Goal: Transaction & Acquisition: Download file/media

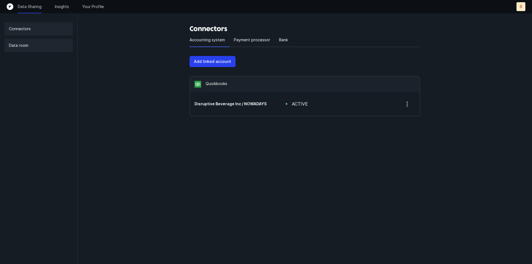
click at [26, 50] on div "Data room" at bounding box center [38, 45] width 68 height 13
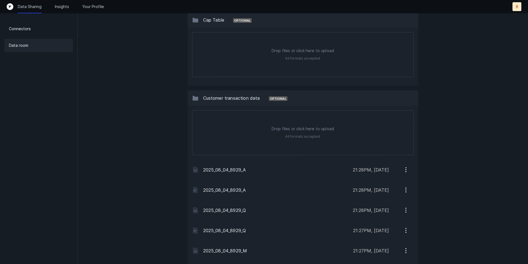
scroll to position [446, 0]
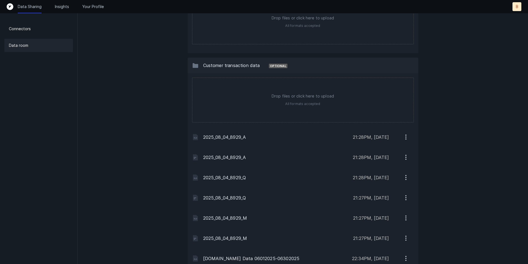
click at [236, 136] on p "2025_08_04_8929_A" at bounding box center [276, 137] width 146 height 7
click at [408, 138] on icon "button" at bounding box center [406, 137] width 7 height 7
click at [394, 149] on button "Download" at bounding box center [383, 151] width 62 height 11
click at [405, 160] on icon "button" at bounding box center [406, 157] width 7 height 7
click at [392, 170] on p "Download" at bounding box center [382, 172] width 19 height 7
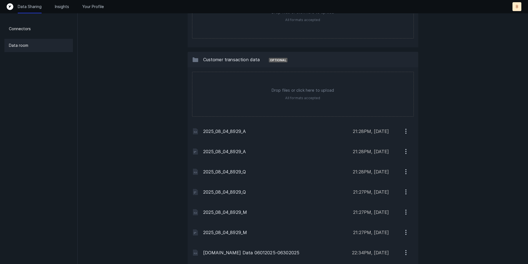
scroll to position [527, 0]
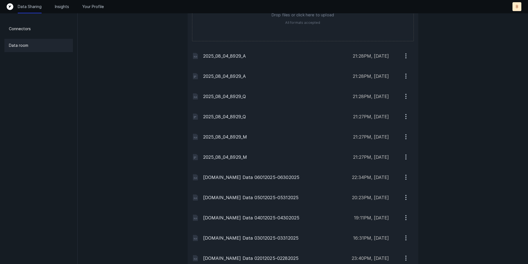
click at [406, 137] on icon "button" at bounding box center [406, 137] width 1 height 1
click at [383, 154] on p "Download" at bounding box center [382, 151] width 19 height 7
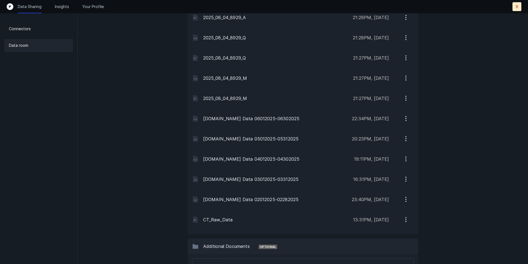
scroll to position [523, 0]
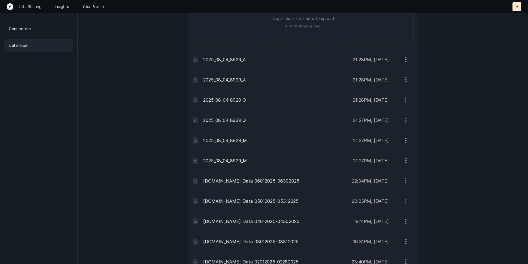
click at [406, 180] on icon "button" at bounding box center [406, 180] width 7 height 7
click at [397, 195] on button "Download" at bounding box center [383, 195] width 62 height 11
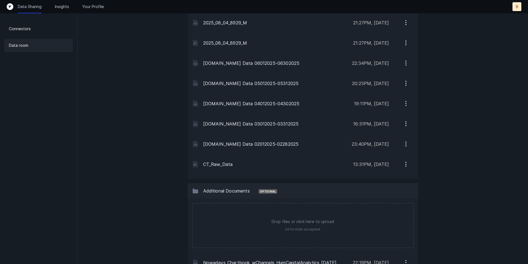
scroll to position [787, 0]
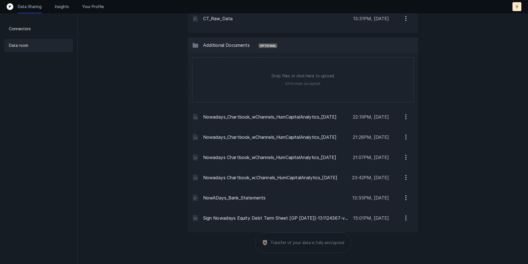
click at [404, 115] on icon "button" at bounding box center [406, 116] width 7 height 7
click at [389, 131] on p "Download" at bounding box center [382, 131] width 19 height 7
click at [239, 118] on p "Nowadays_Chartbook_wChannels_HumCapitalAnalytics_[DATE]" at bounding box center [276, 117] width 146 height 7
